Goal: Task Accomplishment & Management: Manage account settings

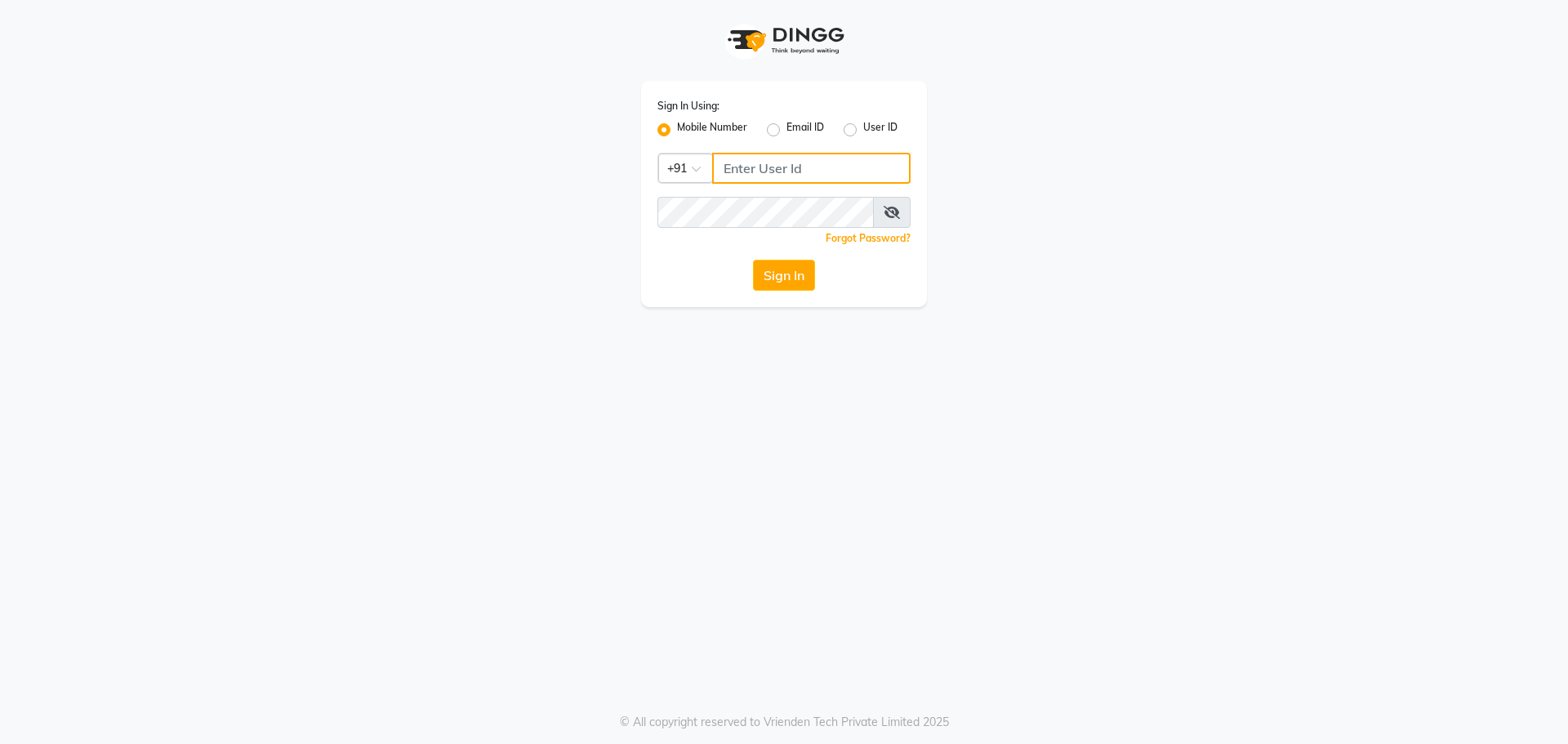
click at [755, 162] on input "Username" at bounding box center [811, 168] width 199 height 31
type input "9999921233"
click at [753, 259] on button "Sign In" at bounding box center [784, 275] width 62 height 31
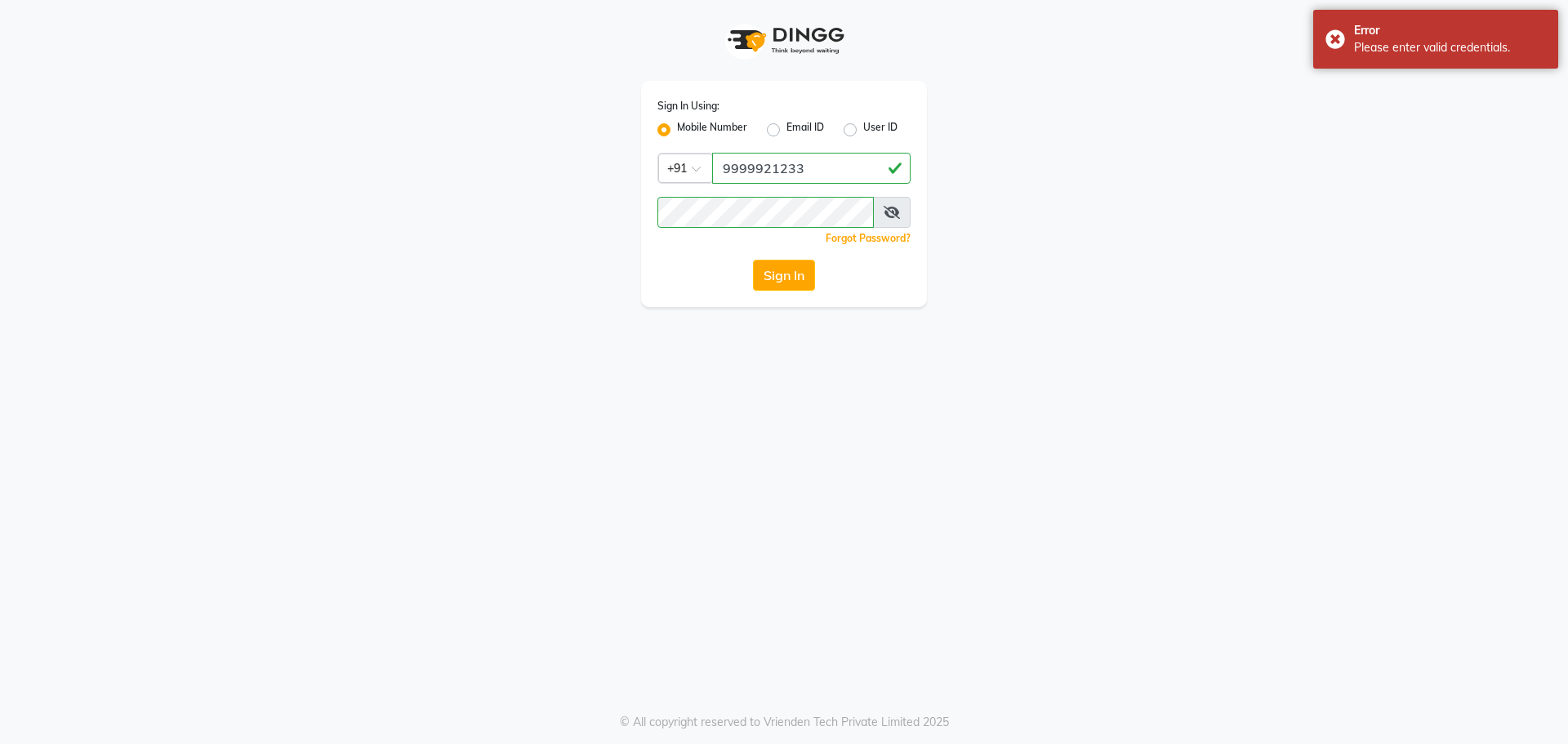
click at [898, 202] on span at bounding box center [891, 212] width 37 height 31
click at [892, 209] on icon at bounding box center [891, 211] width 17 height 13
click at [386, 205] on div "Sign In Using: Mobile Number Email ID User ID Country Code × [PHONE_NUMBER] Rem…" at bounding box center [784, 153] width 930 height 306
click at [797, 270] on button "Sign In" at bounding box center [784, 275] width 62 height 31
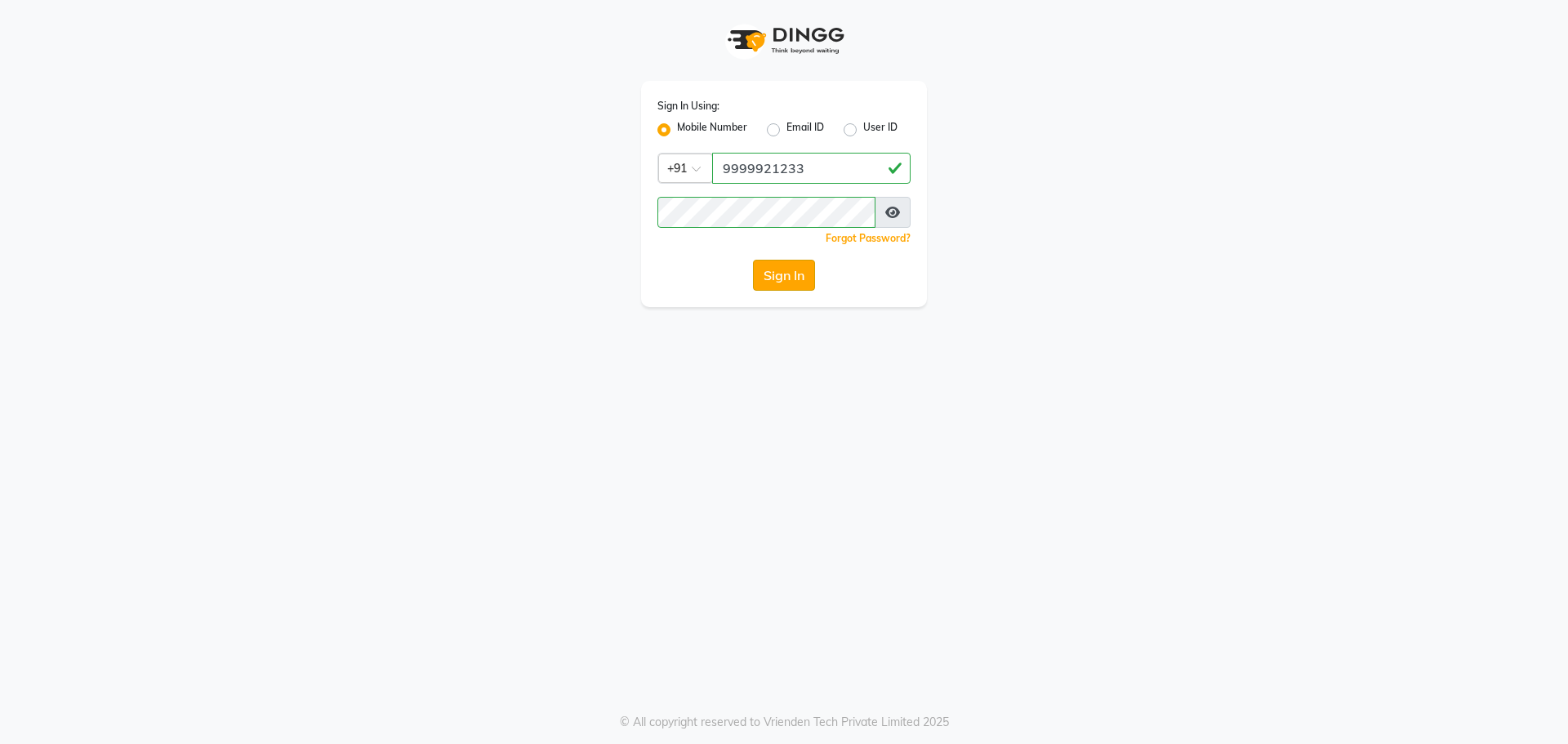
click at [807, 284] on button "Sign In" at bounding box center [784, 275] width 62 height 31
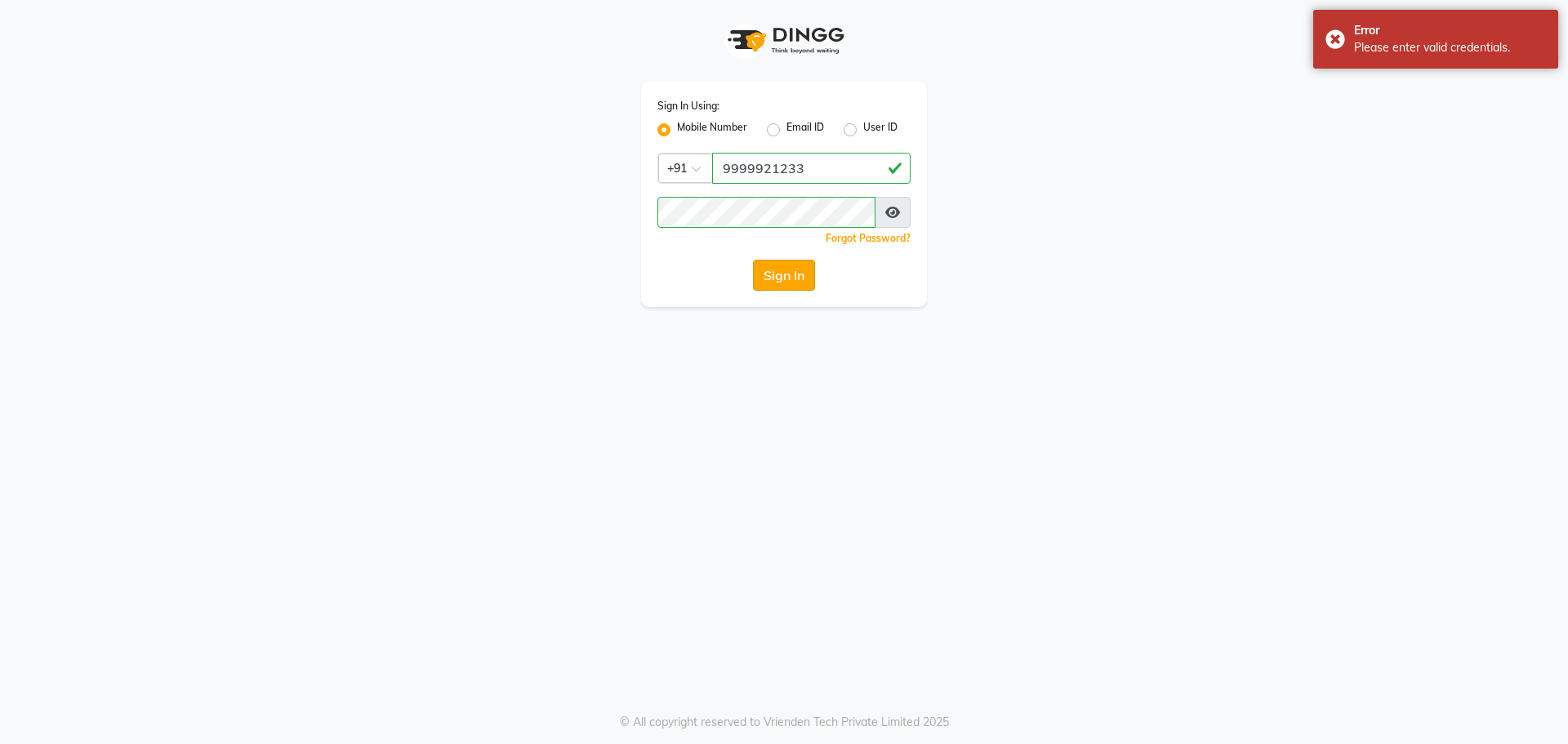
click at [783, 273] on button "Sign In" at bounding box center [784, 275] width 62 height 31
click at [780, 272] on button "Sign In" at bounding box center [784, 275] width 62 height 31
click at [814, 164] on input "9999921233" at bounding box center [811, 168] width 199 height 31
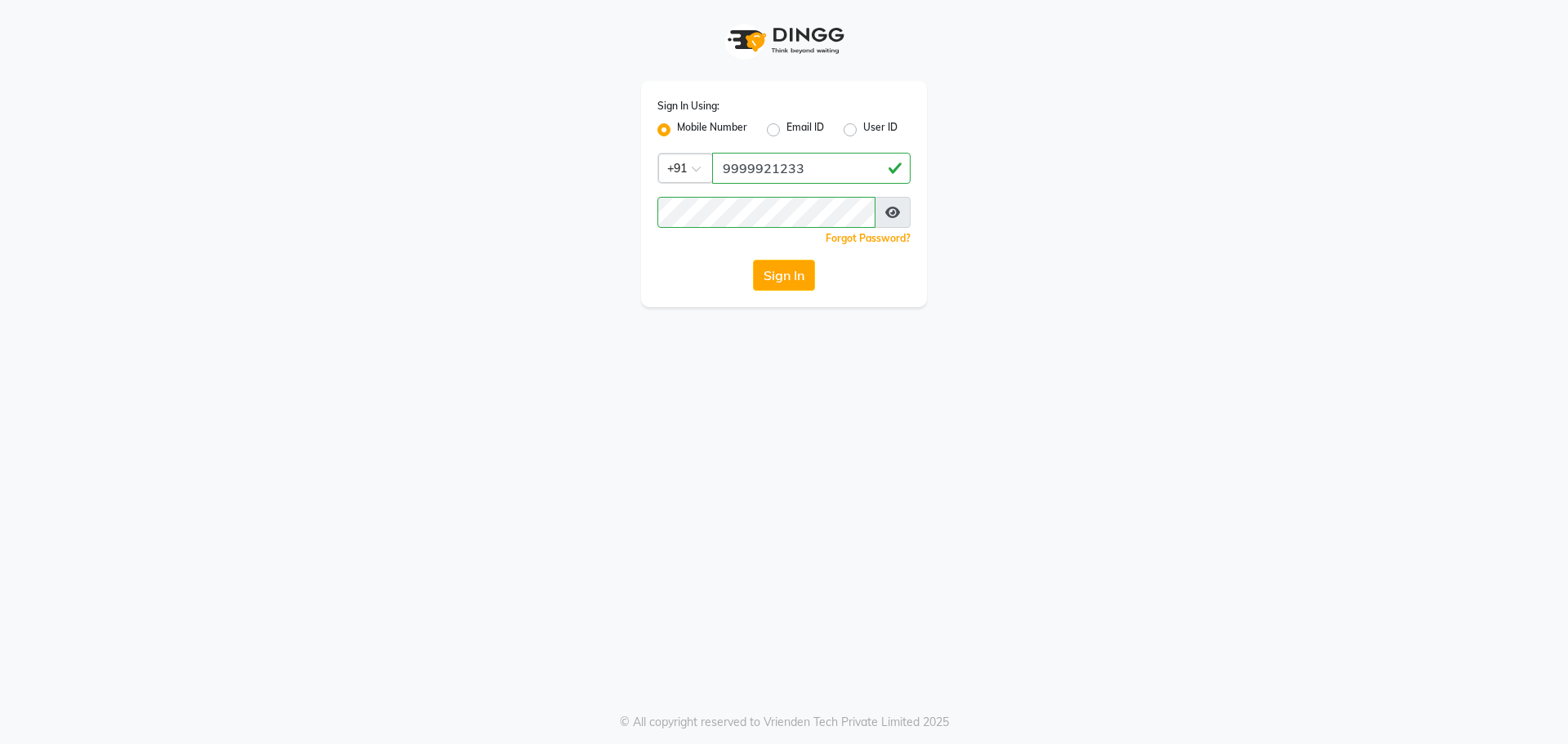
click at [672, 132] on div "Mobile Number" at bounding box center [702, 130] width 90 height 20
click at [779, 269] on button "Sign In" at bounding box center [784, 275] width 62 height 31
click at [770, 164] on input "Username" at bounding box center [811, 168] width 199 height 31
type input "9999921233"
click at [753, 259] on button "Sign In" at bounding box center [784, 275] width 62 height 31
